Goal: Information Seeking & Learning: Learn about a topic

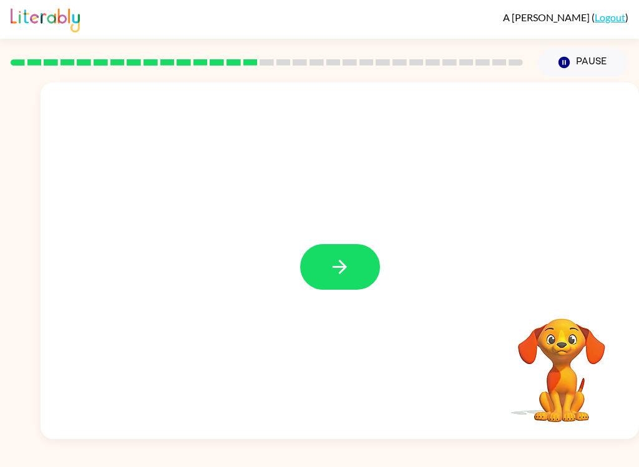
click at [350, 256] on button "button" at bounding box center [340, 267] width 80 height 46
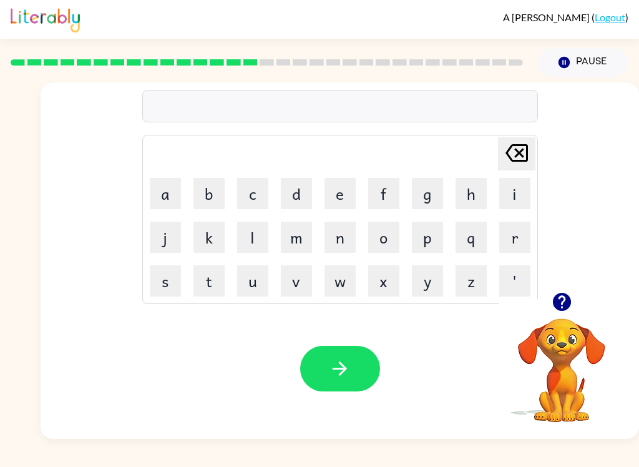
click at [566, 303] on icon "button" at bounding box center [561, 302] width 18 height 18
click at [562, 301] on icon "button" at bounding box center [561, 302] width 18 height 18
click at [208, 278] on button "t" at bounding box center [209, 280] width 31 height 31
click at [345, 180] on button "e" at bounding box center [340, 193] width 31 height 31
click at [524, 229] on button "r" at bounding box center [514, 237] width 31 height 31
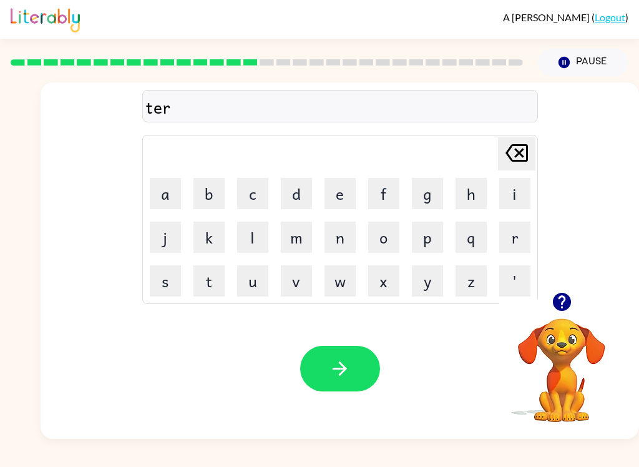
click at [303, 233] on button "m" at bounding box center [296, 237] width 31 height 31
click at [355, 365] on button "button" at bounding box center [340, 369] width 80 height 46
click at [345, 369] on icon "button" at bounding box center [340, 368] width 14 height 14
click at [359, 381] on button "button" at bounding box center [340, 369] width 80 height 46
click at [316, 369] on button "button" at bounding box center [340, 369] width 80 height 46
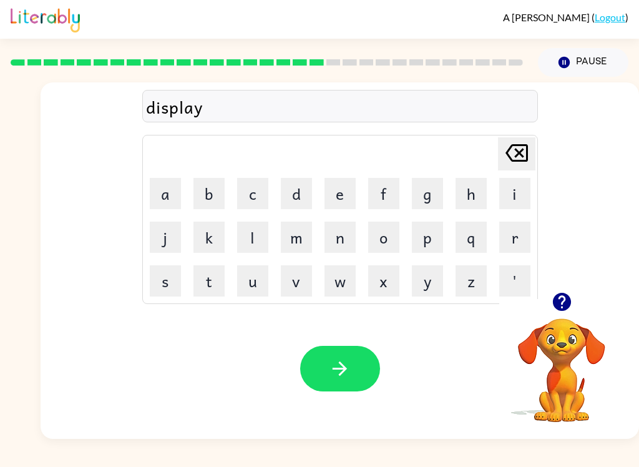
click at [333, 378] on icon "button" at bounding box center [340, 369] width 22 height 22
click at [373, 366] on button "button" at bounding box center [340, 369] width 80 height 46
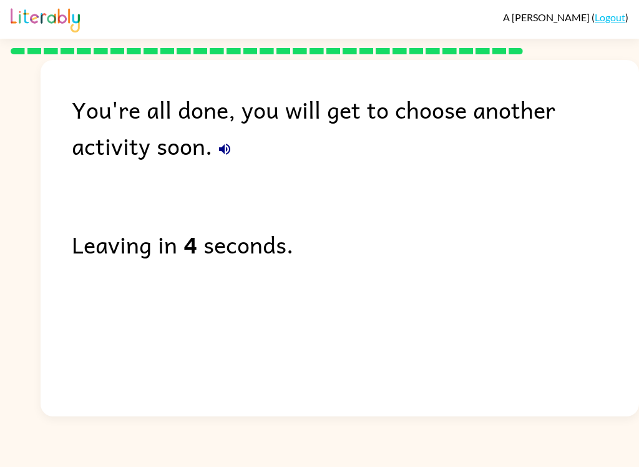
click at [212, 152] on button "button" at bounding box center [224, 149] width 25 height 25
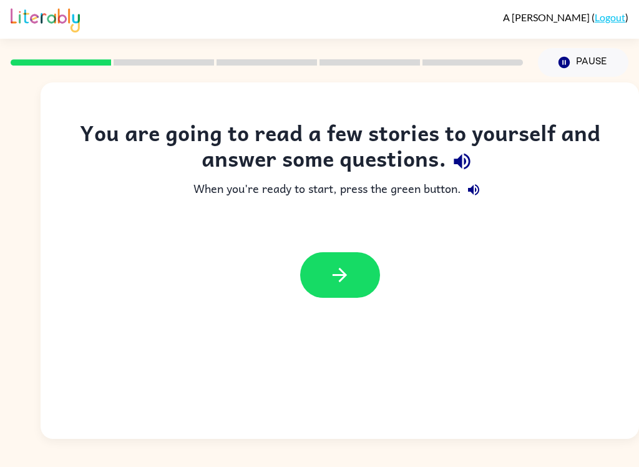
click at [461, 161] on icon "button" at bounding box center [462, 162] width 16 height 16
click at [474, 182] on button "button" at bounding box center [473, 189] width 25 height 25
click at [363, 275] on button "button" at bounding box center [340, 275] width 80 height 46
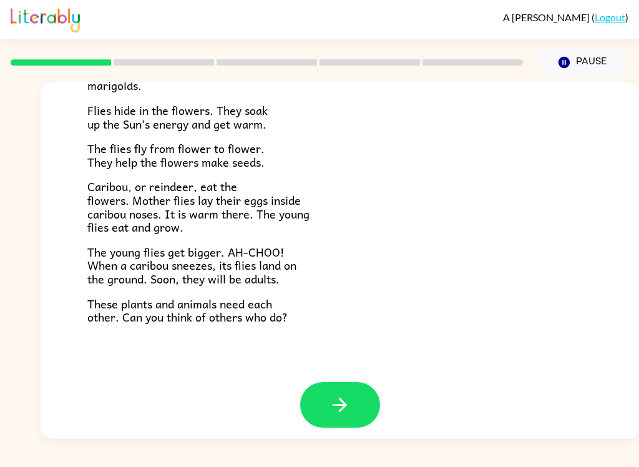
scroll to position [248, 0]
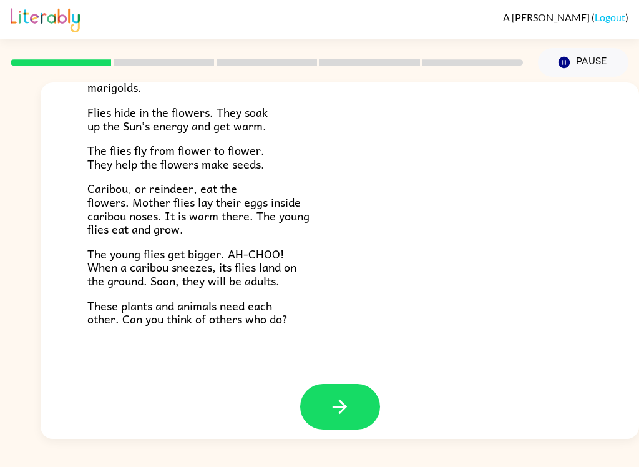
click at [344, 401] on icon "button" at bounding box center [340, 406] width 14 height 14
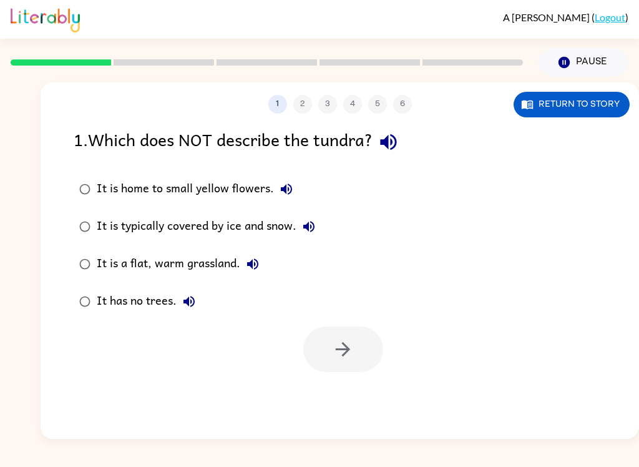
scroll to position [0, 0]
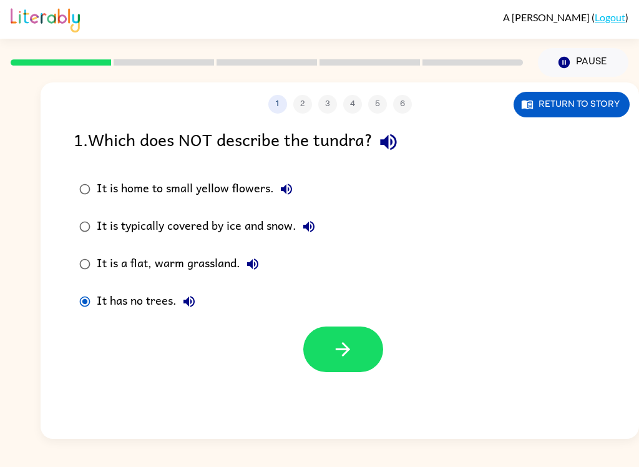
click at [346, 370] on button "button" at bounding box center [343, 349] width 80 height 46
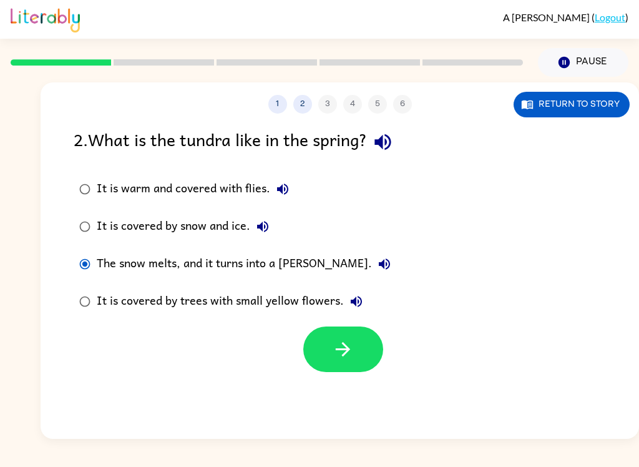
click at [327, 349] on button "button" at bounding box center [343, 349] width 80 height 46
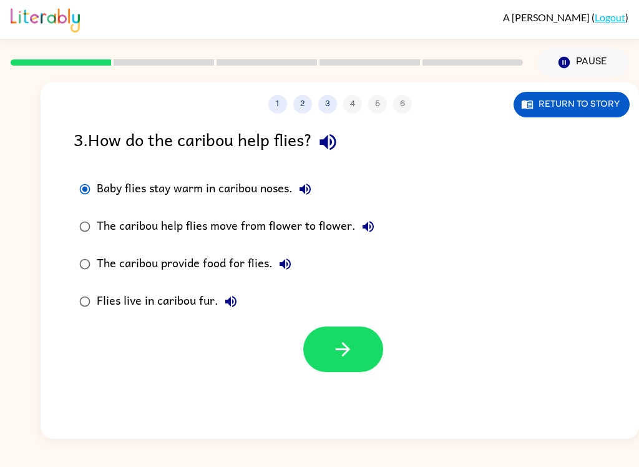
click at [364, 347] on button "button" at bounding box center [343, 349] width 80 height 46
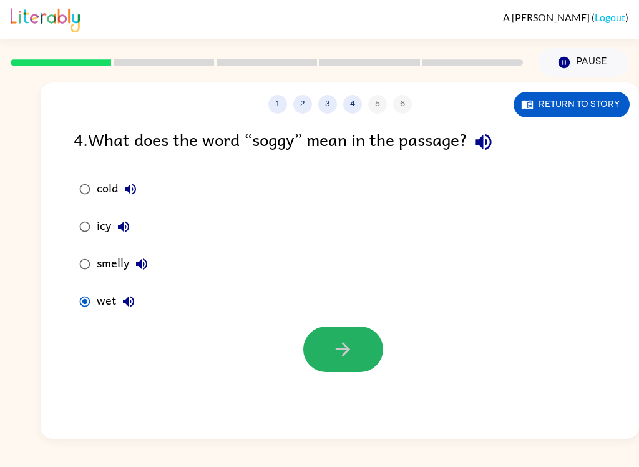
click at [336, 333] on button "button" at bounding box center [343, 349] width 80 height 46
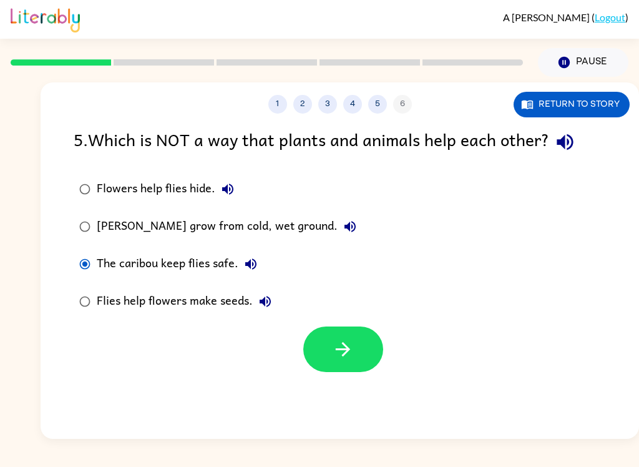
click at [327, 336] on button "button" at bounding box center [343, 349] width 80 height 46
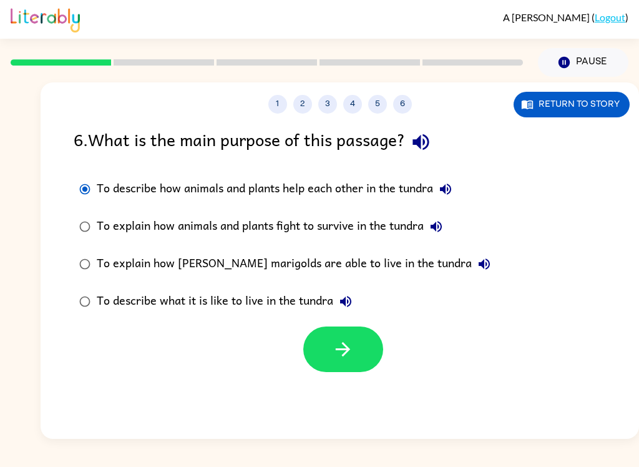
click at [337, 359] on icon "button" at bounding box center [343, 349] width 22 height 22
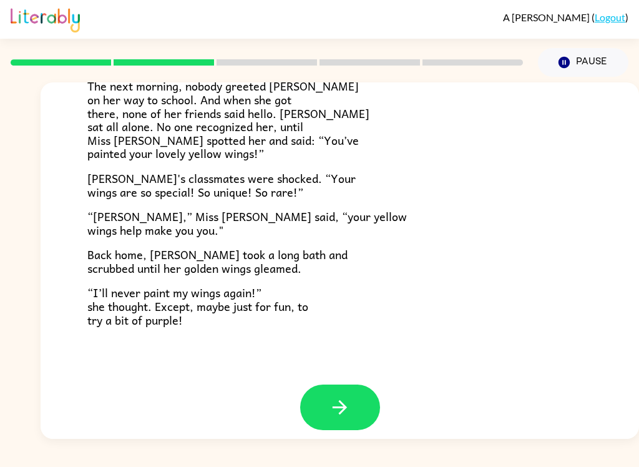
scroll to position [338, 0]
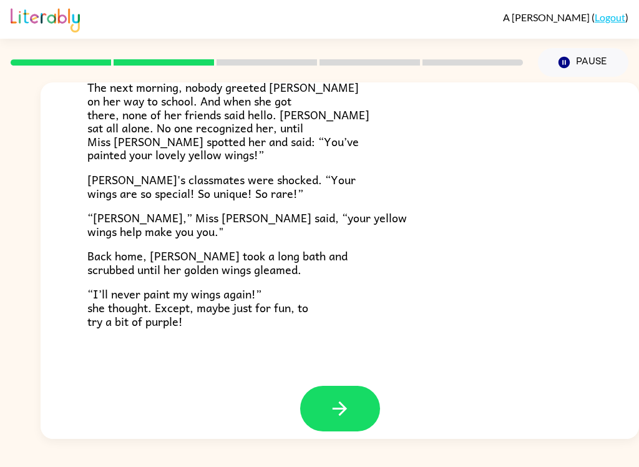
click at [353, 395] on button "button" at bounding box center [340, 409] width 80 height 46
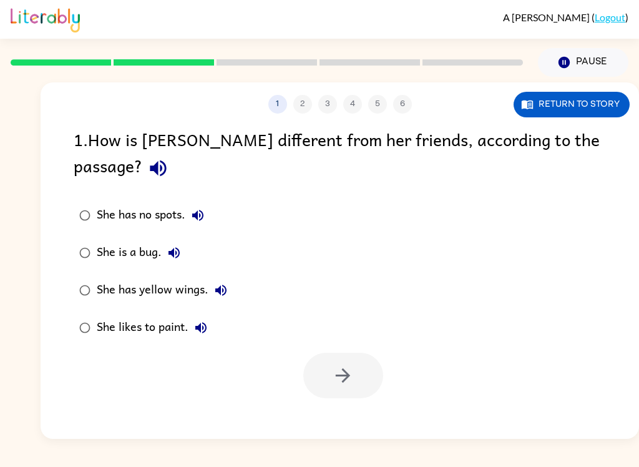
click at [99, 278] on div "She has yellow wings." at bounding box center [165, 290] width 137 height 25
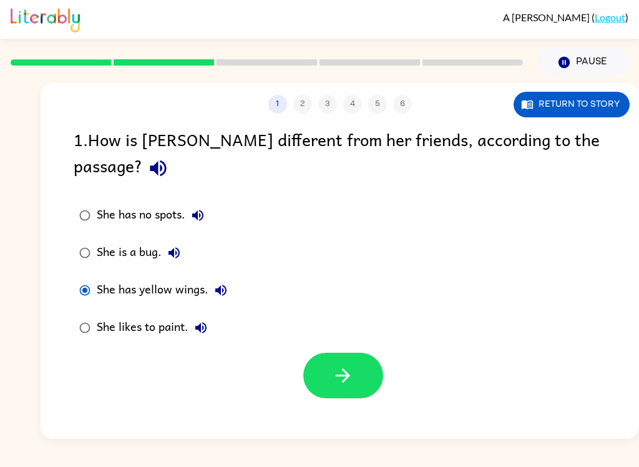
click at [341, 365] on icon "button" at bounding box center [343, 376] width 22 height 22
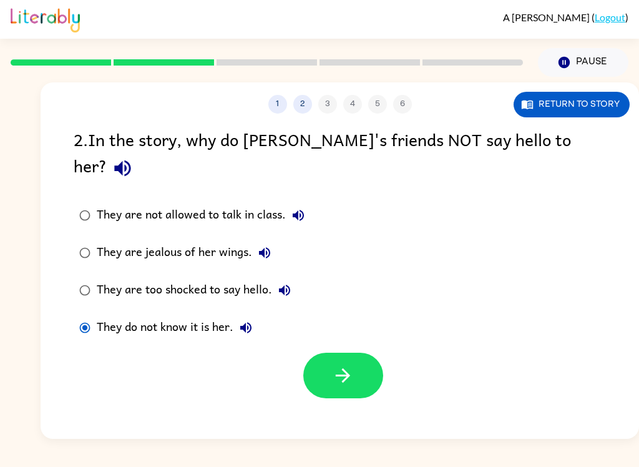
click at [347, 316] on div "They are not allowed to talk in class. They are jealous of her wings. They are …" at bounding box center [357, 272] width 566 height 150
click at [366, 353] on button "button" at bounding box center [343, 376] width 80 height 46
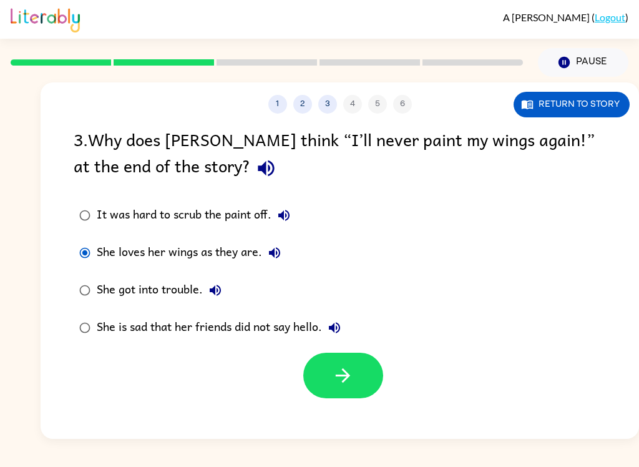
click at [348, 377] on icon "button" at bounding box center [343, 375] width 14 height 14
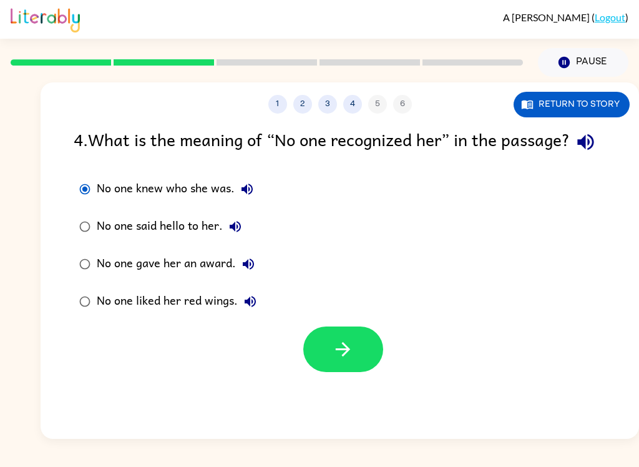
click at [364, 372] on button "button" at bounding box center [343, 349] width 80 height 46
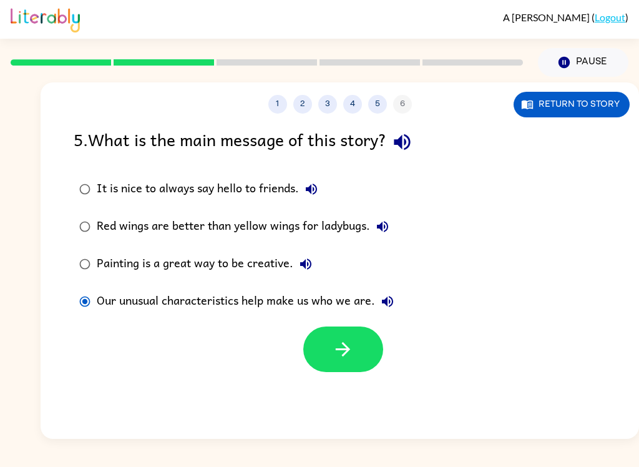
click at [365, 353] on button "button" at bounding box center [343, 349] width 80 height 46
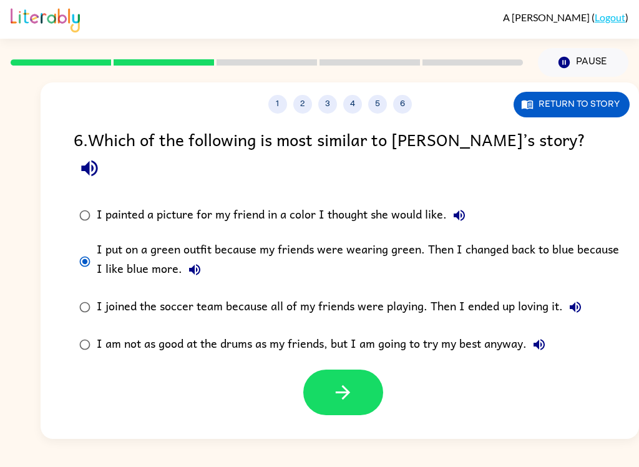
click at [343, 370] on button "button" at bounding box center [343, 393] width 80 height 46
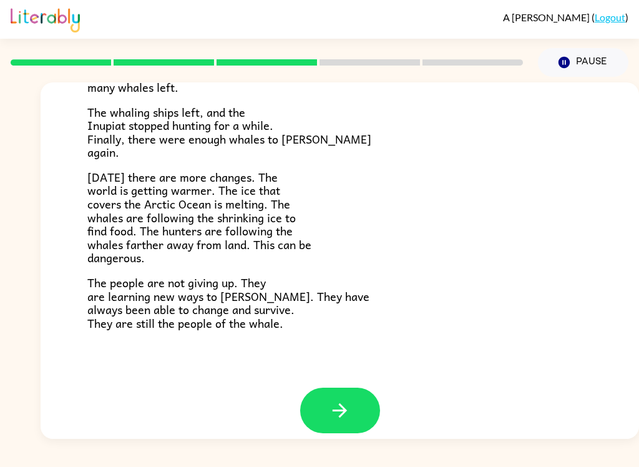
scroll to position [407, 0]
click at [333, 400] on icon "button" at bounding box center [340, 411] width 22 height 22
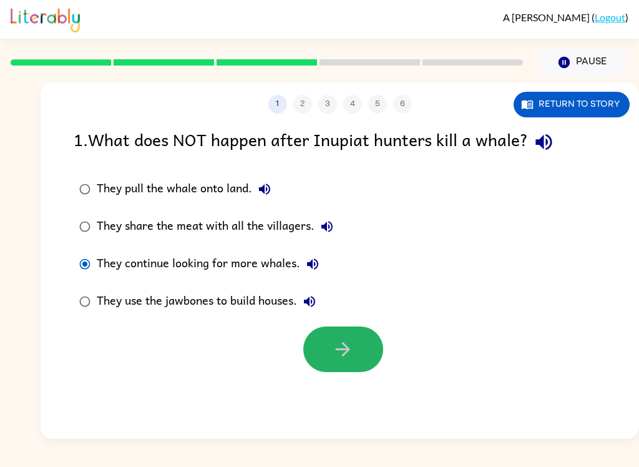
click at [361, 364] on button "button" at bounding box center [343, 349] width 80 height 46
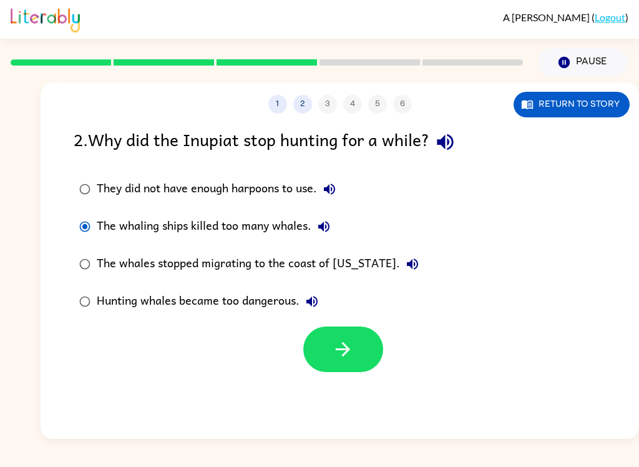
click at [352, 341] on icon "button" at bounding box center [343, 349] width 22 height 22
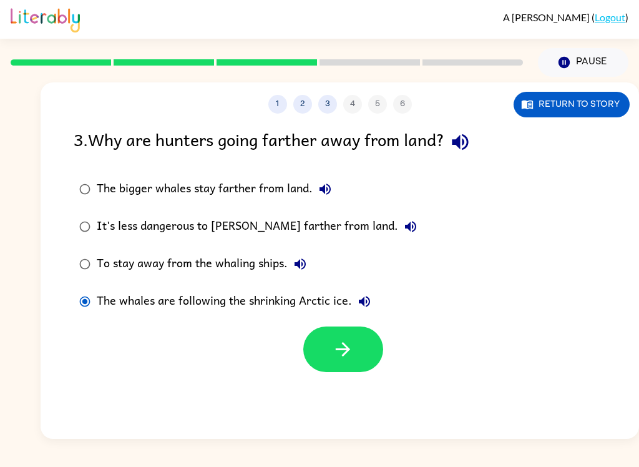
click at [592, 102] on button "Return to story" at bounding box center [572, 105] width 116 height 26
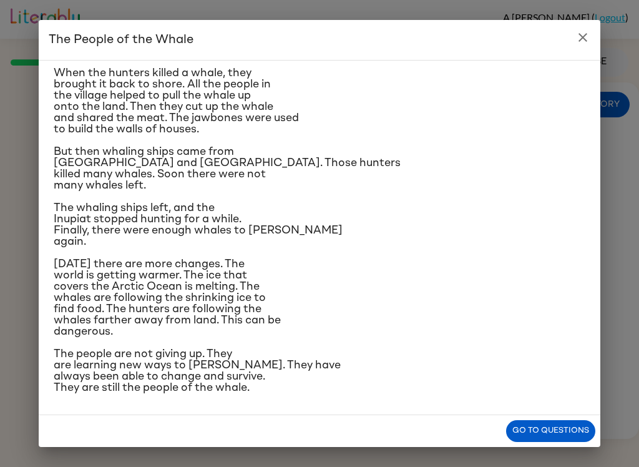
scroll to position [313, 0]
click at [553, 421] on button "Go to questions" at bounding box center [550, 431] width 89 height 22
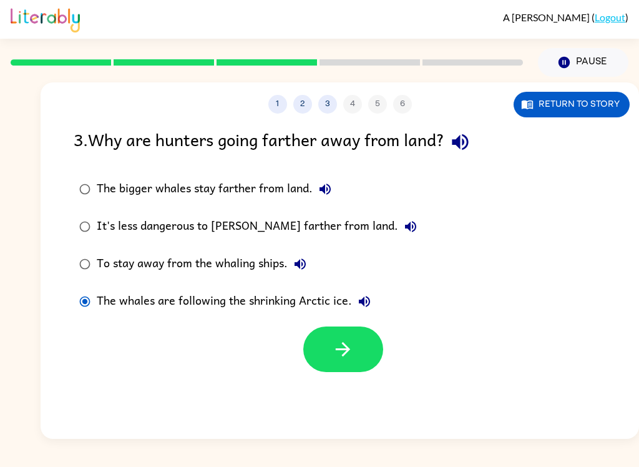
click at [356, 350] on button "button" at bounding box center [343, 349] width 80 height 46
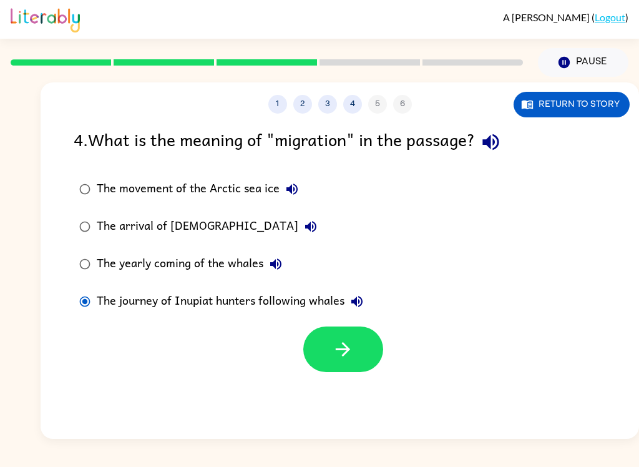
click at [356, 330] on button "button" at bounding box center [343, 349] width 80 height 46
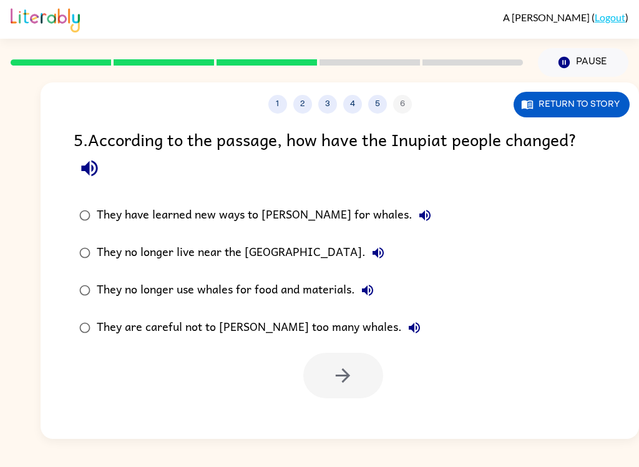
click at [402, 330] on button "They are careful not to [PERSON_NAME] too many whales." at bounding box center [414, 327] width 25 height 25
click at [80, 307] on label "They no longer use whales for food and materials." at bounding box center [255, 290] width 377 height 37
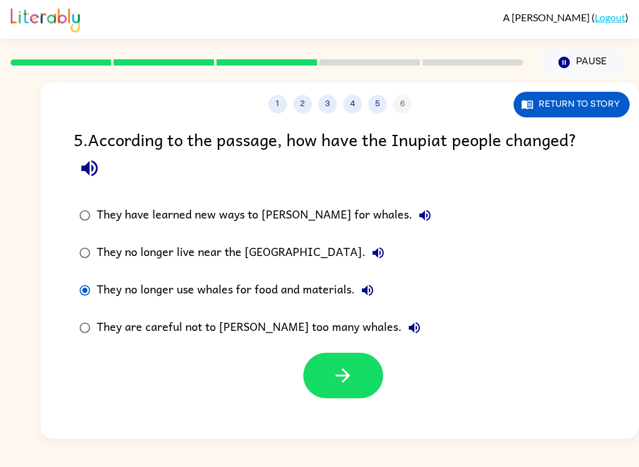
click at [67, 333] on label "They are careful not to [PERSON_NAME] too many whales." at bounding box center [255, 327] width 377 height 37
click at [348, 359] on button "button" at bounding box center [343, 376] width 80 height 46
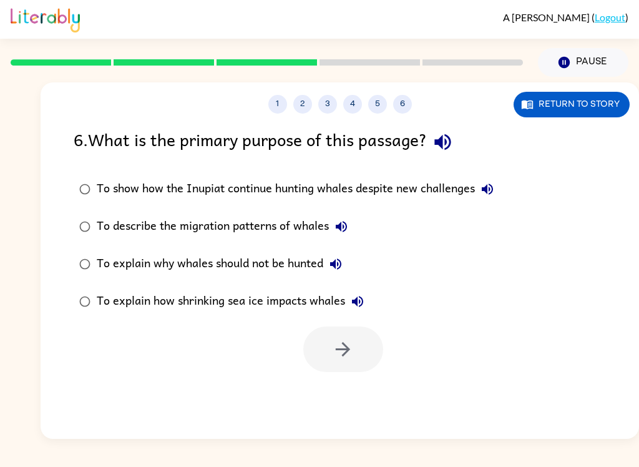
click at [92, 177] on label "To show how the Inupiat continue hunting whales despite new challenges" at bounding box center [286, 188] width 439 height 37
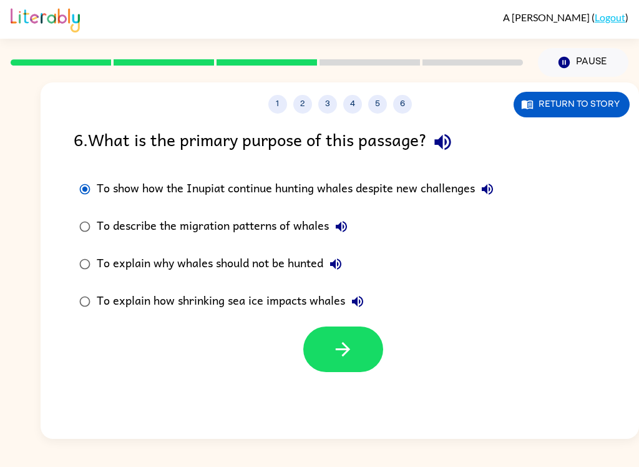
click at [318, 343] on button "button" at bounding box center [343, 349] width 80 height 46
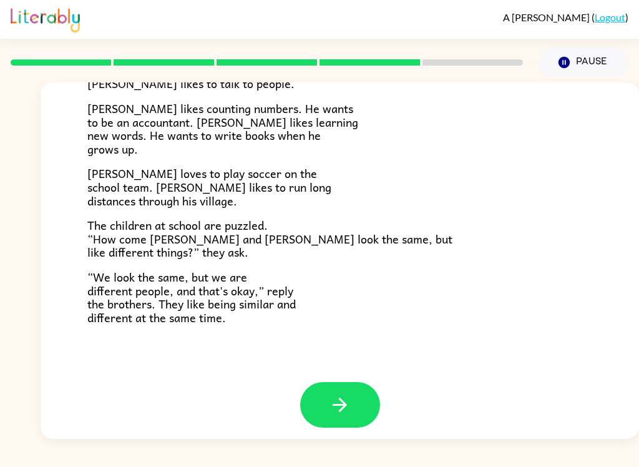
scroll to position [261, 0]
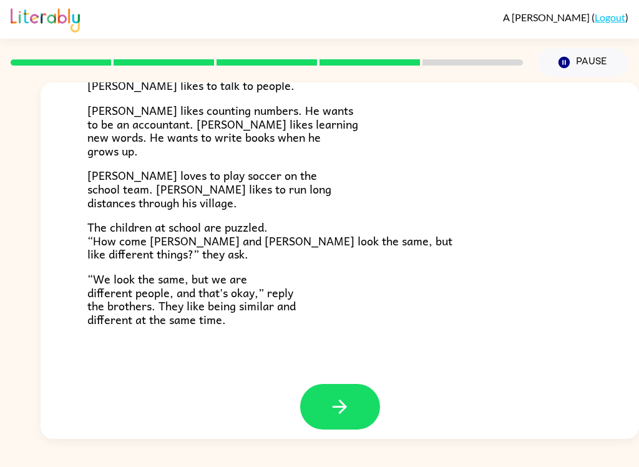
click at [339, 396] on icon "button" at bounding box center [340, 407] width 22 height 22
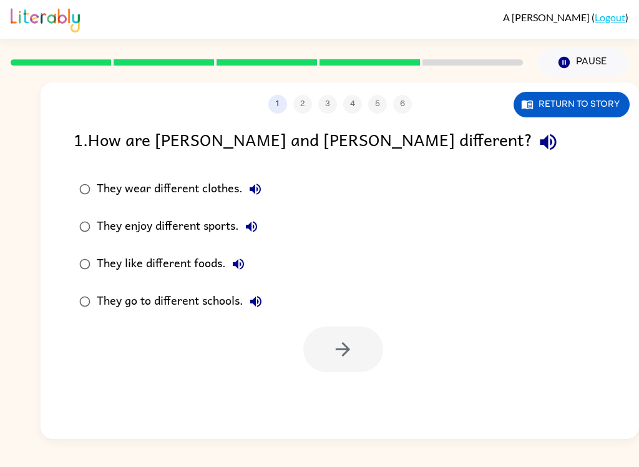
scroll to position [0, 0]
click at [85, 210] on label "They enjoy different sports." at bounding box center [171, 226] width 208 height 37
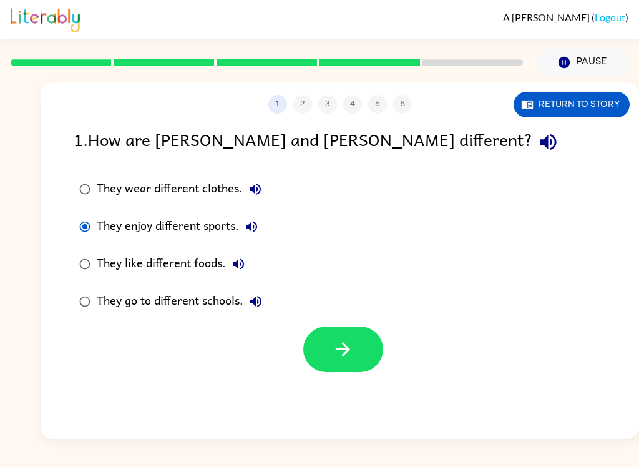
click at [362, 355] on button "button" at bounding box center [343, 349] width 80 height 46
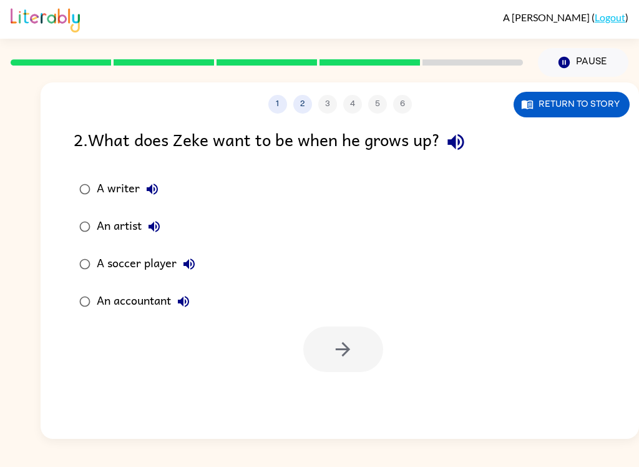
click at [81, 318] on label "An accountant" at bounding box center [137, 301] width 141 height 37
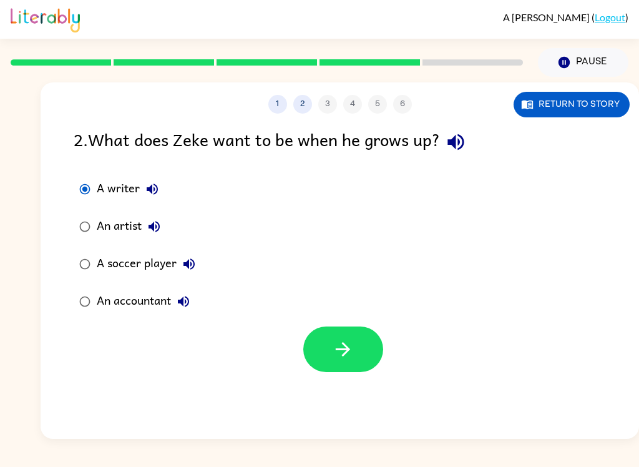
click at [585, 105] on button "Return to story" at bounding box center [572, 105] width 116 height 26
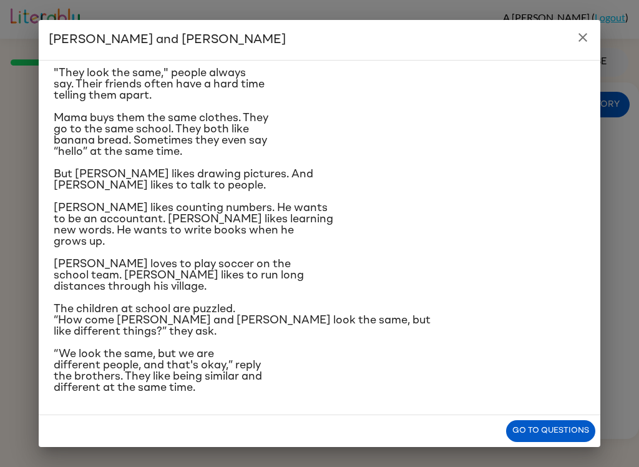
scroll to position [144, 0]
click at [559, 431] on button "Go to questions" at bounding box center [550, 431] width 89 height 22
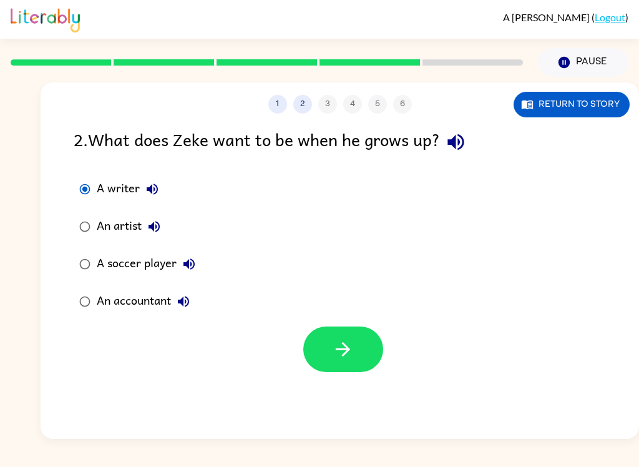
click at [344, 342] on icon "button" at bounding box center [343, 349] width 22 height 22
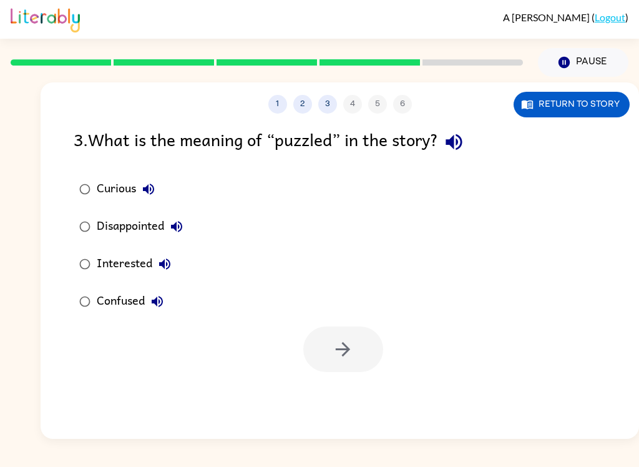
click at [76, 312] on label "Confused" at bounding box center [131, 301] width 129 height 37
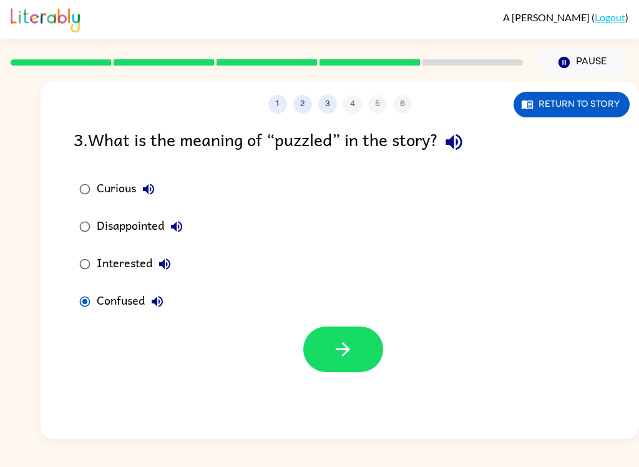
click at [349, 364] on button "button" at bounding box center [343, 349] width 80 height 46
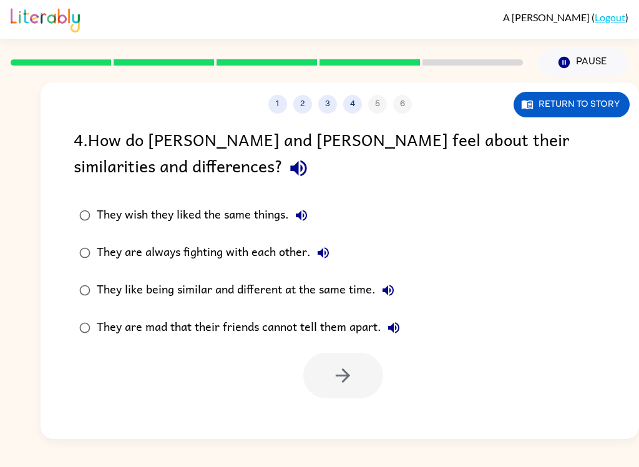
click at [97, 278] on label "They like being similar and different at the same time." at bounding box center [240, 290] width 346 height 37
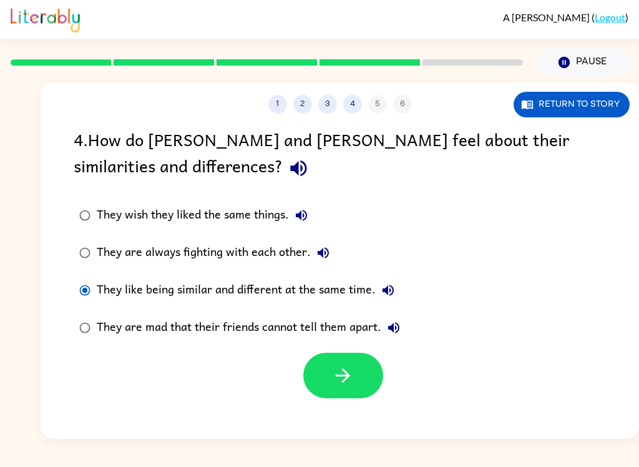
click at [331, 370] on button "button" at bounding box center [343, 376] width 80 height 46
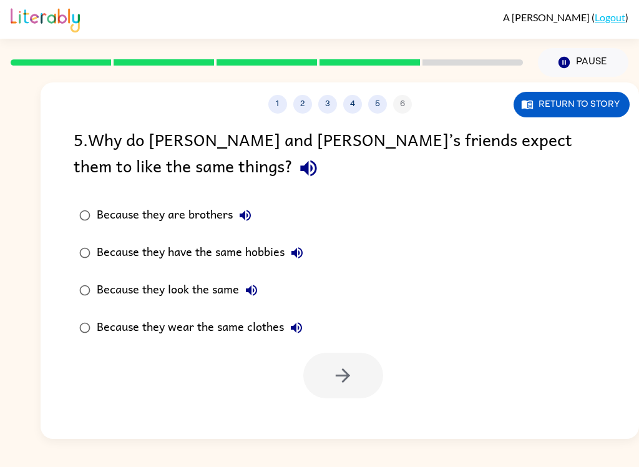
click at [75, 299] on label "Because they look the same" at bounding box center [191, 290] width 249 height 37
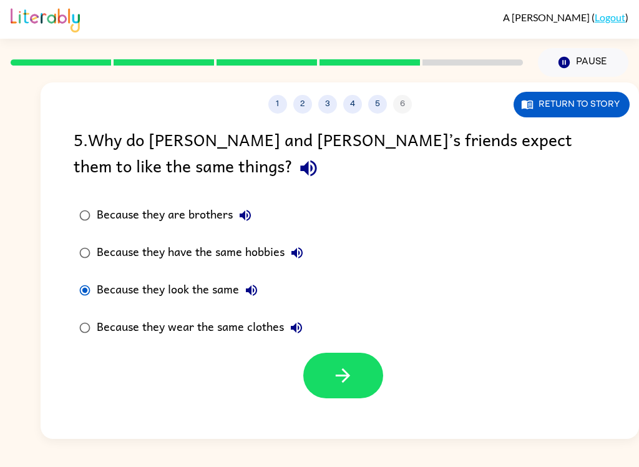
click at [338, 363] on button "button" at bounding box center [343, 376] width 80 height 46
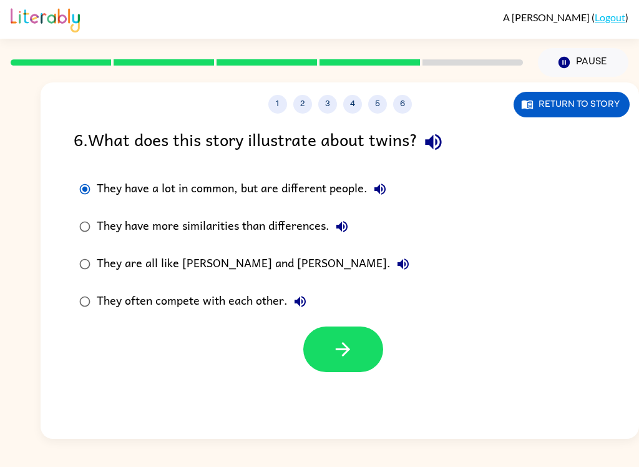
click at [338, 365] on button "button" at bounding box center [343, 349] width 80 height 46
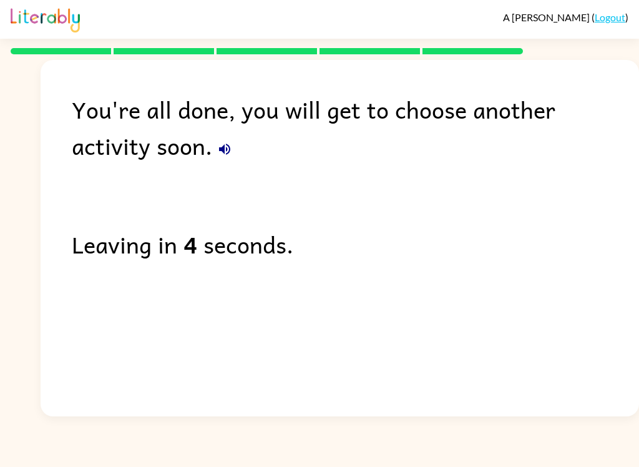
click at [217, 155] on icon "button" at bounding box center [224, 149] width 15 height 15
